Goal: Task Accomplishment & Management: Use online tool/utility

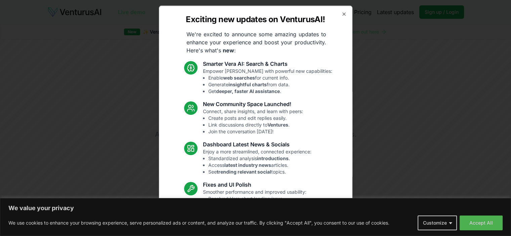
click at [334, 14] on div "Exciting new updates on VenturusAI! We're excited to announce some amazing upda…" at bounding box center [256, 118] width 194 height 226
drag, startPoint x: 336, startPoint y: 17, endPoint x: 339, endPoint y: 13, distance: 5.5
click at [336, 17] on div "Exciting new updates on VenturusAI! We're excited to announce some amazing upda…" at bounding box center [256, 118] width 194 height 226
click at [343, 13] on icon "button" at bounding box center [344, 13] width 3 height 3
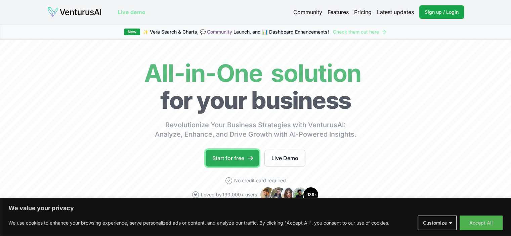
click at [240, 162] on link "Start for free" at bounding box center [232, 158] width 53 height 17
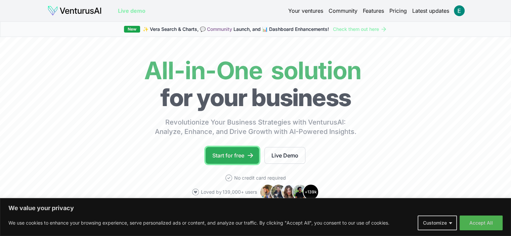
click at [215, 158] on link "Start for free" at bounding box center [232, 155] width 53 height 17
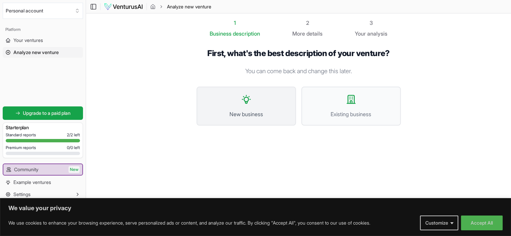
click at [265, 117] on span "New business" at bounding box center [246, 114] width 85 height 8
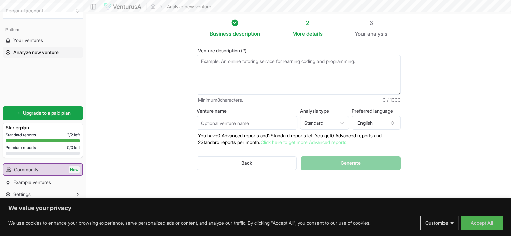
click at [268, 70] on textarea "Venture description (*)" at bounding box center [299, 75] width 204 height 40
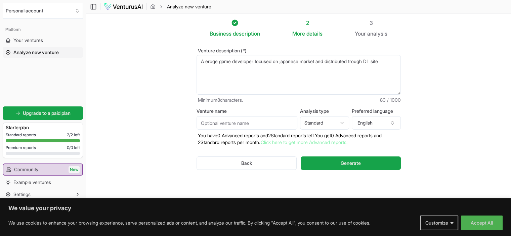
type textarea "A eroge game developer focused on japanese market and distributed trough DL site"
click at [250, 123] on input "Venture name" at bounding box center [247, 122] width 101 height 13
type input "1"
click at [311, 125] on html "We value your privacy We use cookies to enhance your browsing experience, serve…" at bounding box center [255, 118] width 511 height 236
click at [437, 116] on html "We value your privacy We use cookies to enhance your browsing experience, serve…" at bounding box center [255, 118] width 511 height 236
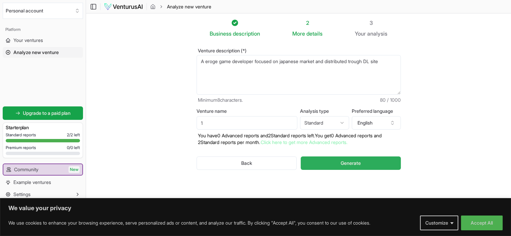
click at [325, 163] on button "Generate" at bounding box center [351, 163] width 100 height 13
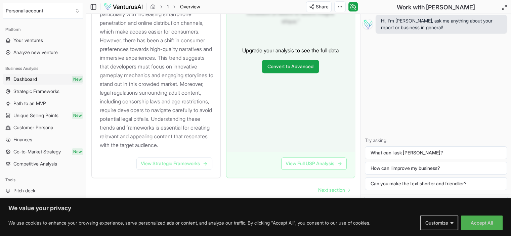
scroll to position [817, 0]
